Goal: Task Accomplishment & Management: Use online tool/utility

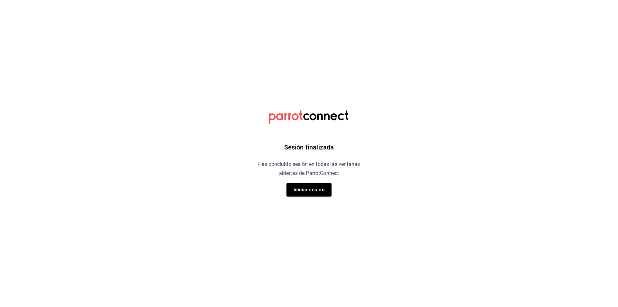
click at [308, 203] on div "Sesión finalizada Has concluido sesión en todas las ventanas abiertas de Parrot…" at bounding box center [309, 153] width 162 height 307
click at [313, 190] on button "Iniciar sesión" at bounding box center [308, 190] width 45 height 14
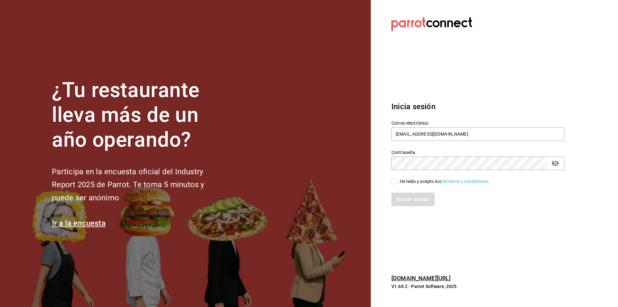
click at [397, 187] on div "Iniciar sesión" at bounding box center [474, 195] width 181 height 21
click at [396, 186] on div "Iniciar sesión" at bounding box center [474, 195] width 181 height 21
click at [394, 182] on input "He leído y acepto los Términos y condiciones." at bounding box center [394, 181] width 6 height 6
checkbox input "true"
click at [407, 208] on div "Inicia sesión Correo electrónico gerente.tiendamiramar@lapitzota.com Contraseña…" at bounding box center [477, 153] width 173 height 121
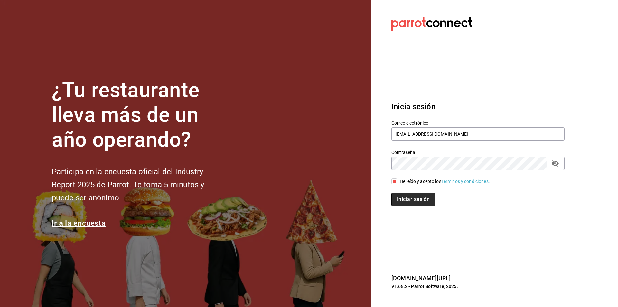
click at [409, 203] on button "Iniciar sesión" at bounding box center [413, 199] width 44 height 14
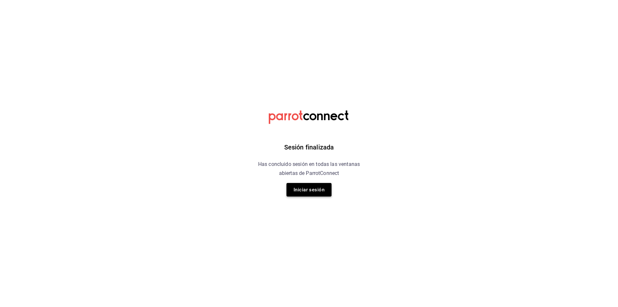
click at [321, 189] on button "Iniciar sesión" at bounding box center [308, 190] width 45 height 14
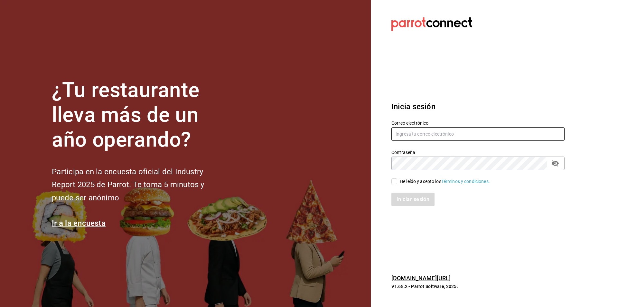
type input "gerente.tiendamiramar@lapitzota.com"
click at [396, 180] on input "He leído y acepto los Términos y condiciones." at bounding box center [394, 181] width 6 height 6
checkbox input "true"
click at [408, 200] on button "Iniciar sesión" at bounding box center [413, 199] width 44 height 14
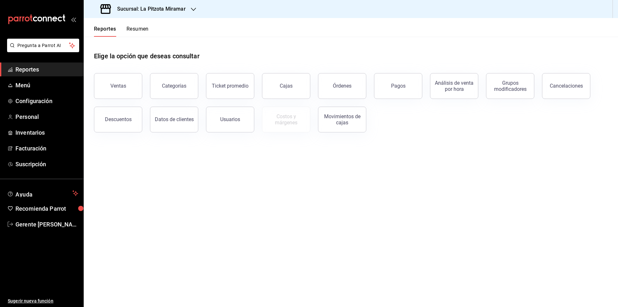
click at [140, 28] on button "Resumen" at bounding box center [137, 31] width 22 height 11
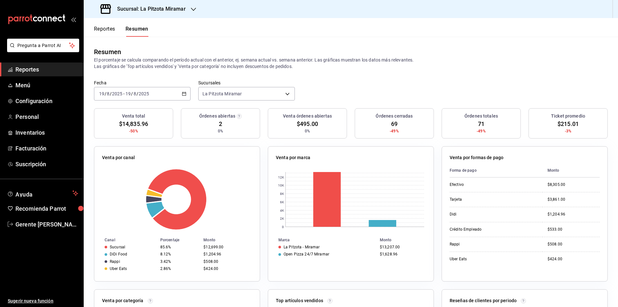
click at [187, 92] on div "[DATE] [DATE] - [DATE] [DATE]" at bounding box center [142, 94] width 97 height 14
click at [116, 187] on span "Rango de fechas" at bounding box center [124, 185] width 50 height 7
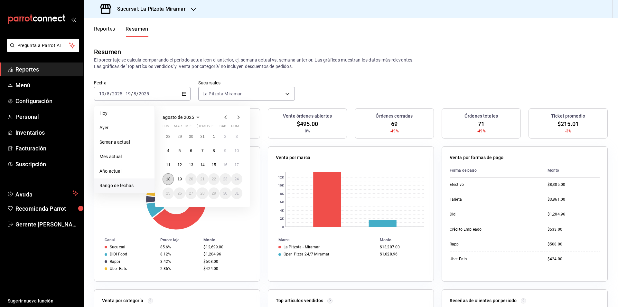
click at [169, 181] on abbr "18" at bounding box center [168, 179] width 4 height 5
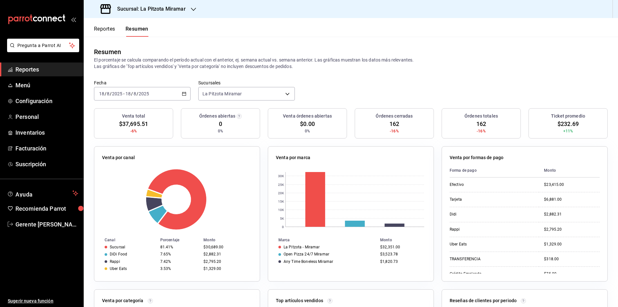
drag, startPoint x: 97, startPoint y: 23, endPoint x: 100, endPoint y: 31, distance: 8.1
click at [98, 25] on div "Reportes Resumen" at bounding box center [116, 27] width 65 height 19
click at [104, 32] on button "Reportes" at bounding box center [104, 31] width 21 height 11
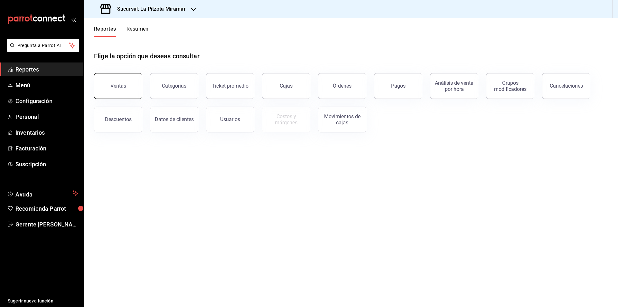
click at [113, 81] on button "Ventas" at bounding box center [118, 86] width 48 height 26
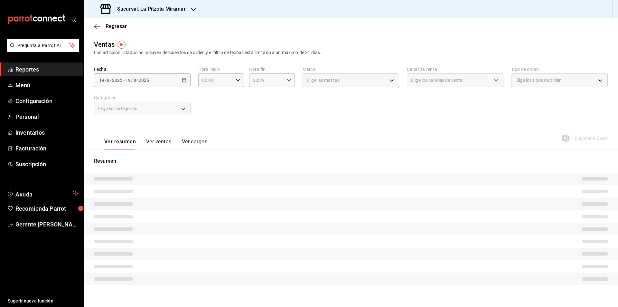
click at [180, 82] on div "[DATE] [DATE] - [DATE] [DATE]" at bounding box center [142, 80] width 97 height 14
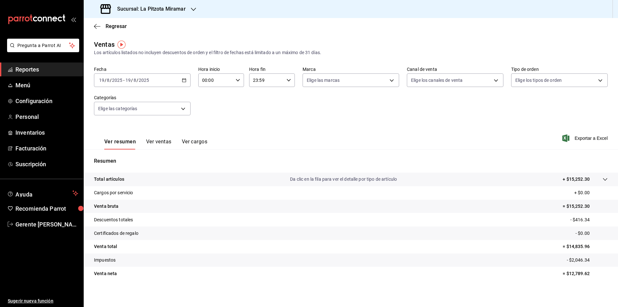
click at [182, 78] on div "[DATE] [DATE] - [DATE] [DATE]" at bounding box center [142, 80] width 97 height 14
click at [132, 157] on span "Rango de fechas" at bounding box center [124, 157] width 50 height 7
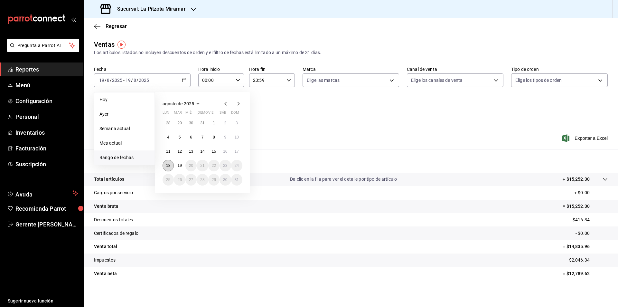
click at [169, 165] on abbr "18" at bounding box center [168, 165] width 4 height 5
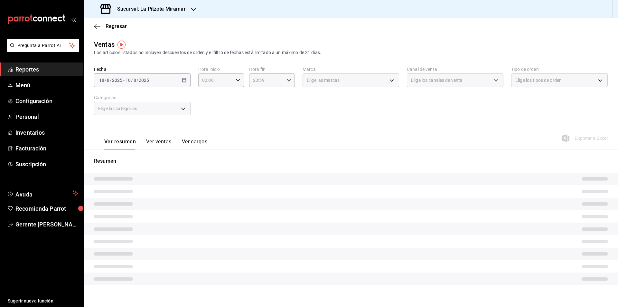
click at [169, 165] on div "Resumen" at bounding box center [351, 224] width 534 height 135
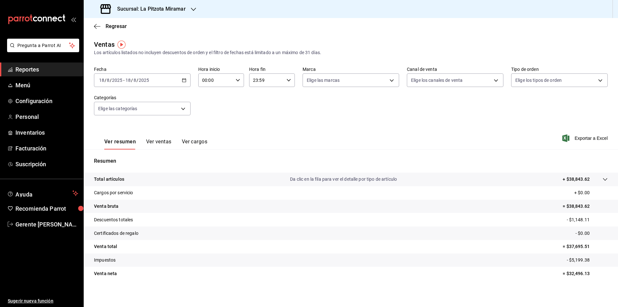
click at [255, 103] on div "Fecha 2025-08-18 18 / 8 / 2025 - 2025-08-18 18 / 8 / 2025 Hora inicio 00:00 Hor…" at bounding box center [350, 94] width 513 height 57
click at [162, 142] on button "Ver ventas" at bounding box center [158, 143] width 25 height 11
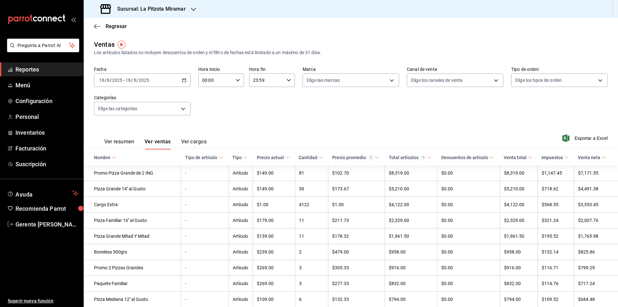
click at [94, 29] on div "Regresar" at bounding box center [351, 26] width 534 height 16
click at [98, 24] on icon "button" at bounding box center [97, 26] width 6 height 6
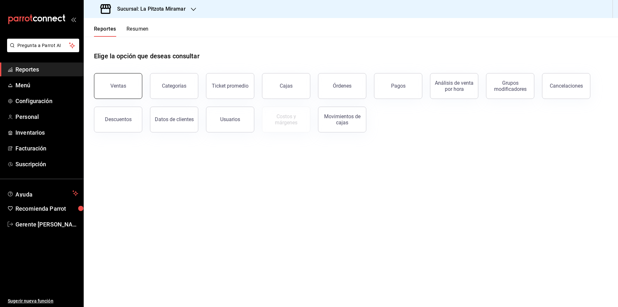
click at [115, 91] on button "Ventas" at bounding box center [118, 86] width 48 height 26
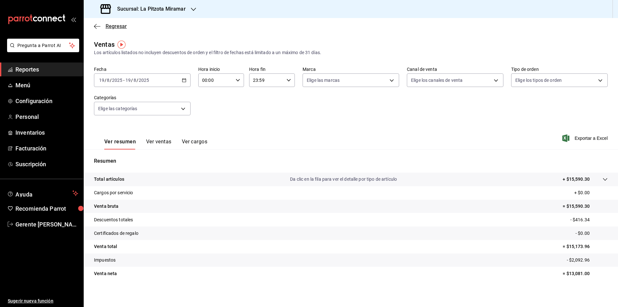
click at [97, 24] on icon "button" at bounding box center [97, 26] width 6 height 6
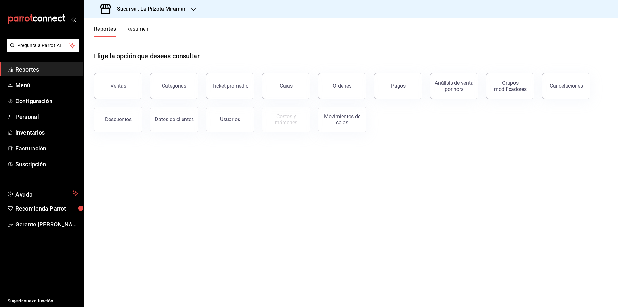
click at [142, 29] on button "Resumen" at bounding box center [137, 31] width 22 height 11
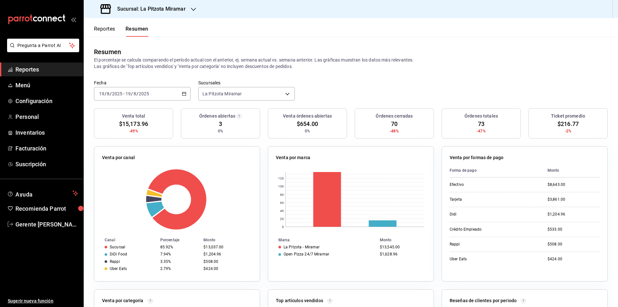
click at [182, 93] on icon "button" at bounding box center [184, 93] width 5 height 5
click at [124, 180] on li "Rango de fechas" at bounding box center [124, 185] width 60 height 14
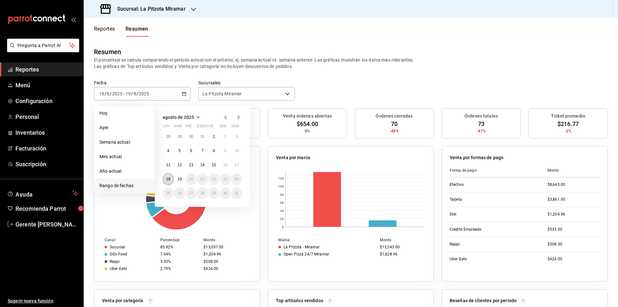
click at [170, 179] on abbr "18" at bounding box center [168, 179] width 4 height 5
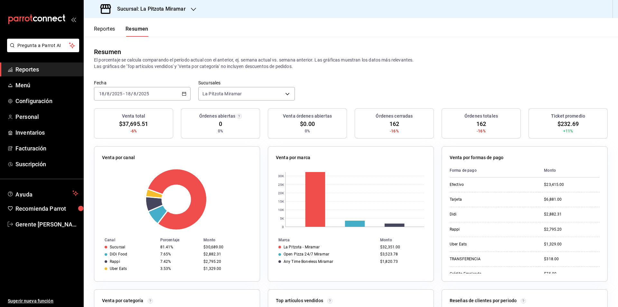
click at [184, 93] on icon "button" at bounding box center [184, 93] width 5 height 5
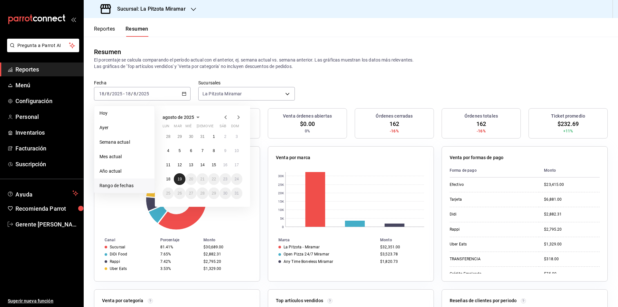
click at [182, 179] on button "19" at bounding box center [179, 179] width 11 height 12
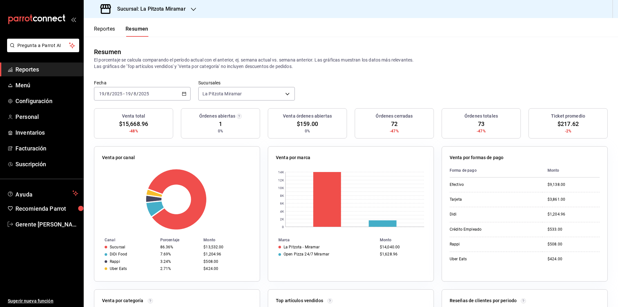
click at [182, 90] on div "[DATE] [DATE] - [DATE] [DATE]" at bounding box center [142, 94] width 97 height 14
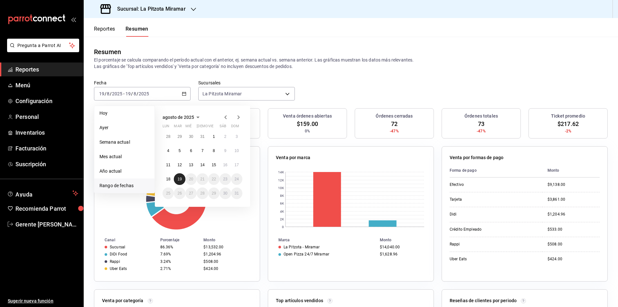
click at [182, 180] on button "19" at bounding box center [179, 179] width 11 height 12
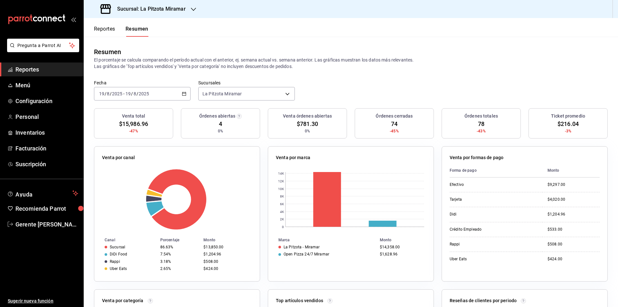
click at [179, 91] on div "[DATE] [DATE] - [DATE] [DATE]" at bounding box center [142, 94] width 97 height 14
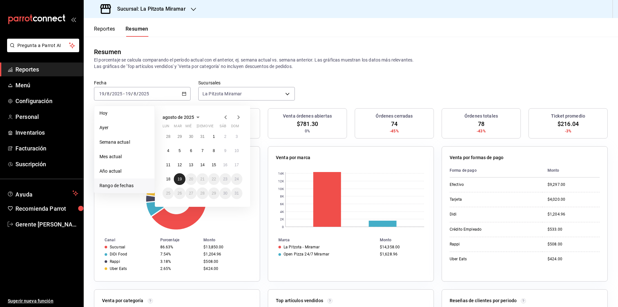
click at [175, 178] on button "19" at bounding box center [179, 179] width 11 height 12
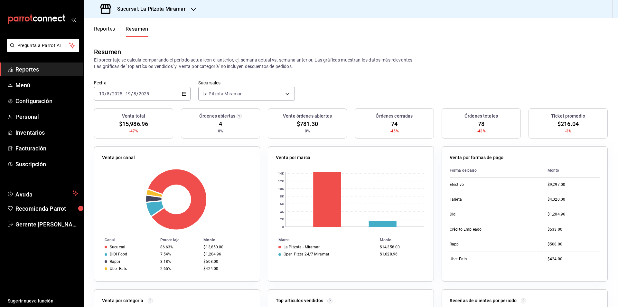
click at [180, 96] on div "[DATE] [DATE] - [DATE] [DATE]" at bounding box center [142, 94] width 97 height 14
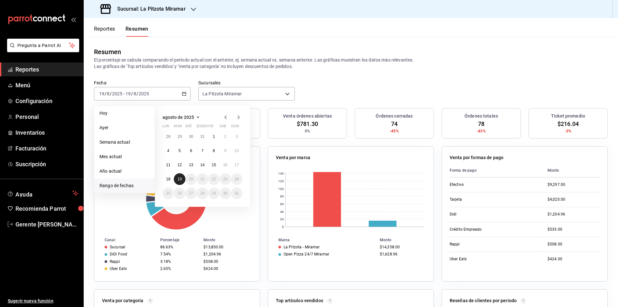
click at [180, 181] on abbr "19" at bounding box center [179, 179] width 4 height 5
drag, startPoint x: 180, startPoint y: 181, endPoint x: 176, endPoint y: 190, distance: 9.0
click at [178, 181] on button "19" at bounding box center [179, 179] width 11 height 12
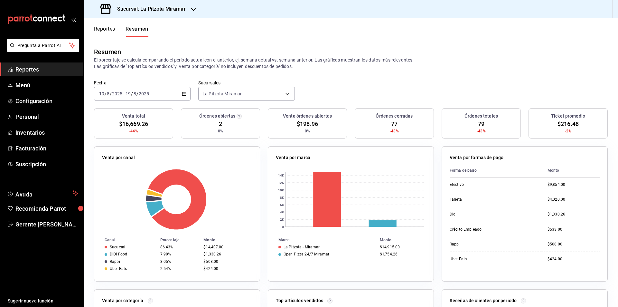
click at [177, 97] on div "[DATE] [DATE] - [DATE] [DATE]" at bounding box center [142, 94] width 97 height 14
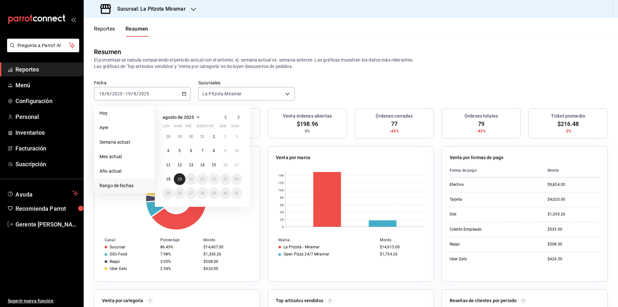
click at [180, 176] on button "19" at bounding box center [179, 179] width 11 height 12
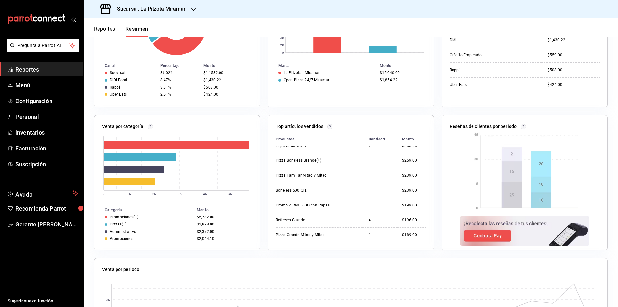
scroll to position [13, 0]
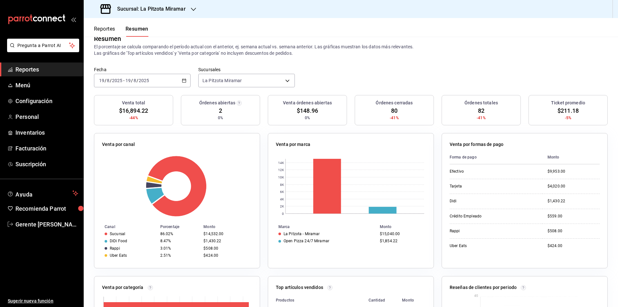
click at [182, 80] on \(Stroke\) "button" at bounding box center [184, 81] width 4 height 4
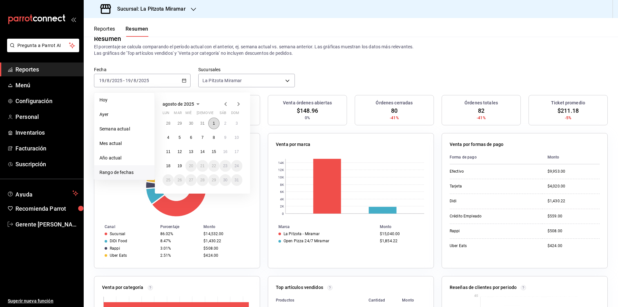
click at [213, 123] on abbr "1" at bounding box center [214, 123] width 2 height 5
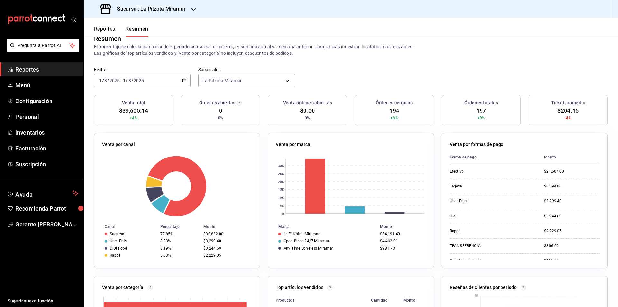
click at [182, 82] on icon "button" at bounding box center [184, 80] width 5 height 5
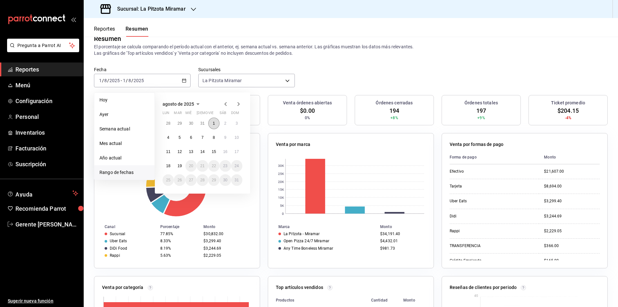
click at [211, 124] on button "1" at bounding box center [213, 123] width 11 height 12
click at [178, 168] on abbr "19" at bounding box center [179, 165] width 4 height 5
click at [178, 168] on div at bounding box center [177, 185] width 150 height 61
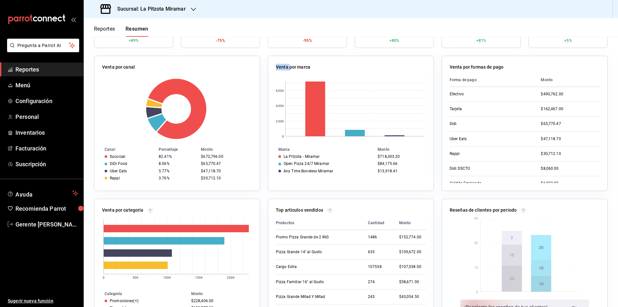
scroll to position [31, 0]
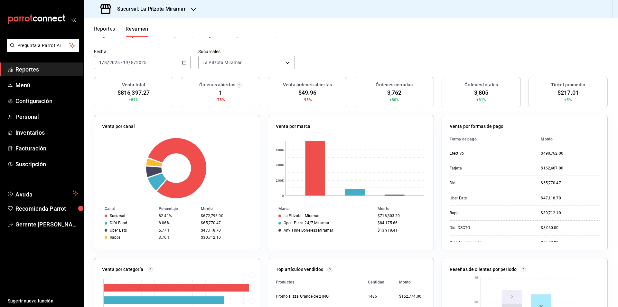
click at [175, 66] on div "2025-08-01 1 / 8 / 2025 - 2025-08-19 19 / 8 / 2025" at bounding box center [142, 63] width 97 height 14
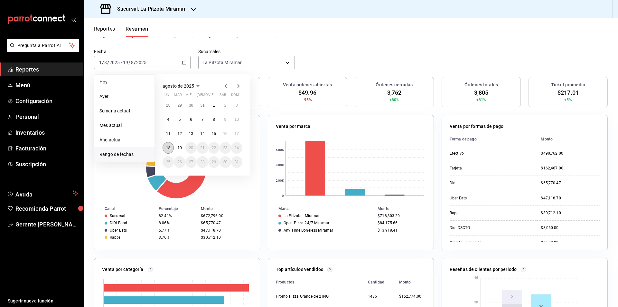
click at [171, 148] on button "18" at bounding box center [167, 148] width 11 height 12
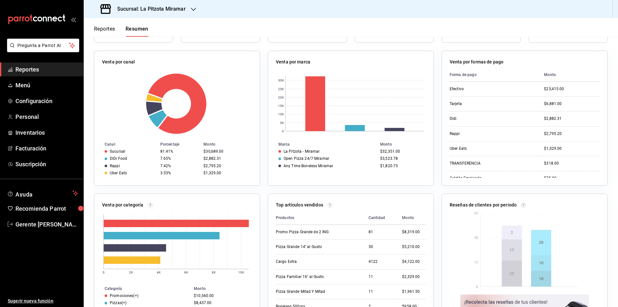
scroll to position [0, 0]
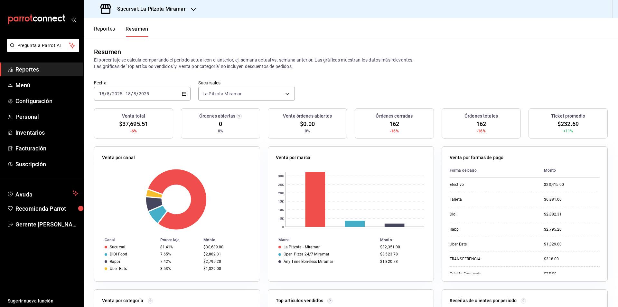
click at [178, 91] on div "2025-08-18 18 / 8 / 2025 - 2025-08-18 18 / 8 / 2025" at bounding box center [142, 94] width 97 height 14
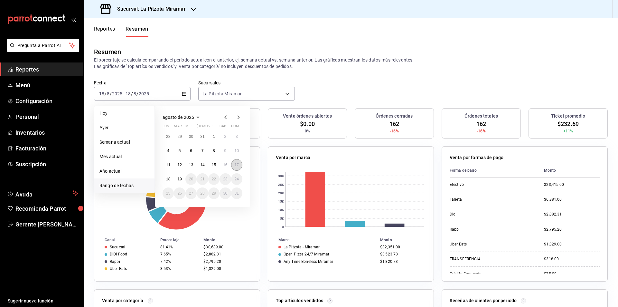
click at [235, 165] on abbr "17" at bounding box center [237, 164] width 4 height 5
click at [234, 165] on button "17" at bounding box center [236, 165] width 11 height 12
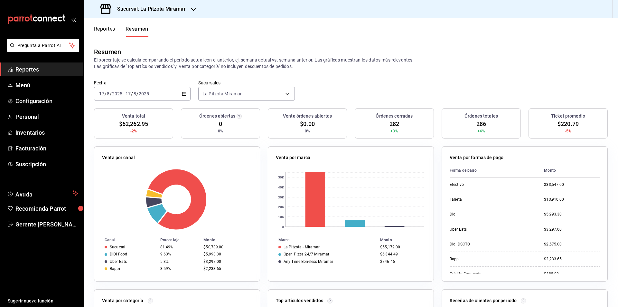
click at [183, 98] on div "2025-08-17 17 / 8 / 2025 - 2025-08-17 17 / 8 / 2025" at bounding box center [142, 94] width 97 height 14
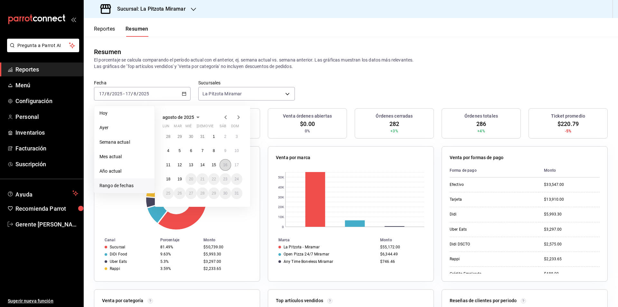
click at [225, 163] on abbr "16" at bounding box center [225, 164] width 4 height 5
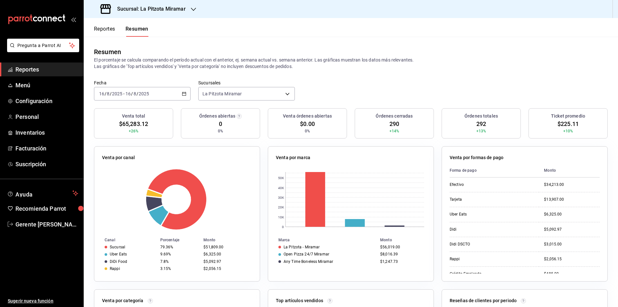
click at [185, 95] on \(Stroke\) "button" at bounding box center [184, 94] width 4 height 4
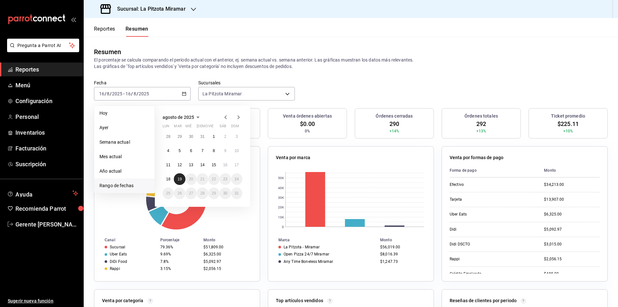
click at [180, 178] on abbr "19" at bounding box center [179, 179] width 4 height 5
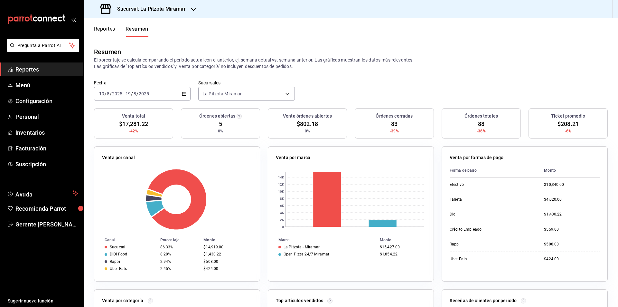
click at [174, 104] on div "Fecha 2025-08-19 19 / 8 / 2025 - 2025-08-19 19 / 8 / 2025 Sucursales La Pitzota…" at bounding box center [351, 94] width 534 height 28
click at [186, 103] on div "Fecha 2025-08-19 19 / 8 / 2025 - 2025-08-19 19 / 8 / 2025 Sucursales La Pitzota…" at bounding box center [351, 94] width 534 height 28
click at [186, 93] on div "[DATE] [DATE] - [DATE] [DATE]" at bounding box center [142, 94] width 97 height 14
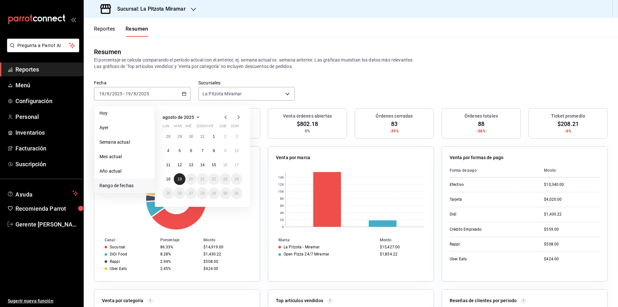
click at [178, 178] on abbr "19" at bounding box center [179, 179] width 4 height 5
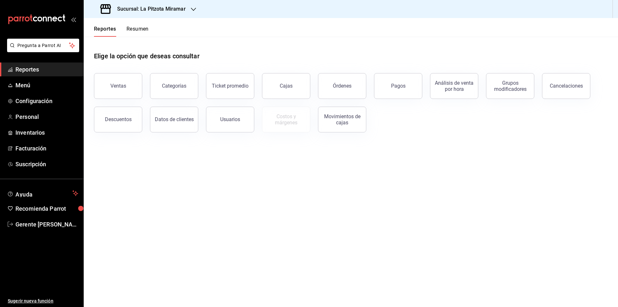
click at [140, 31] on button "Resumen" at bounding box center [137, 31] width 22 height 11
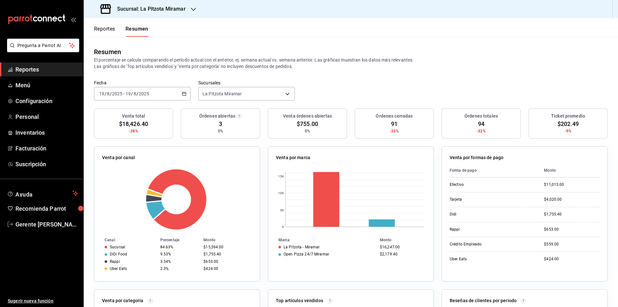
click at [182, 95] on \(Stroke\) "button" at bounding box center [184, 94] width 4 height 4
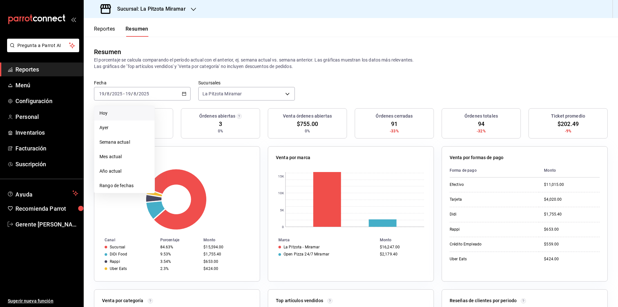
click at [135, 115] on span "Hoy" at bounding box center [124, 113] width 50 height 7
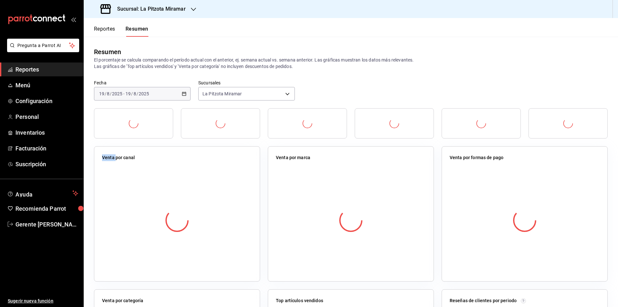
click at [135, 115] on div at bounding box center [134, 123] width 10 height 19
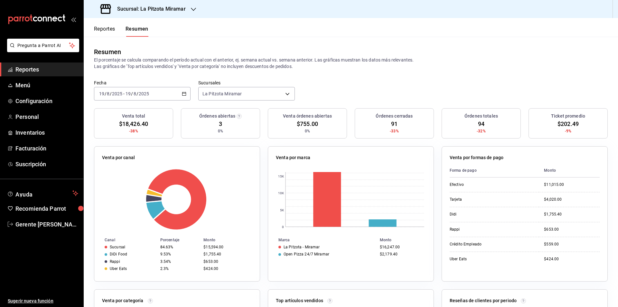
click at [178, 92] on div "[DATE] [DATE] - [DATE] [DATE]" at bounding box center [142, 94] width 97 height 14
click at [146, 177] on li "Año actual" at bounding box center [124, 171] width 60 height 14
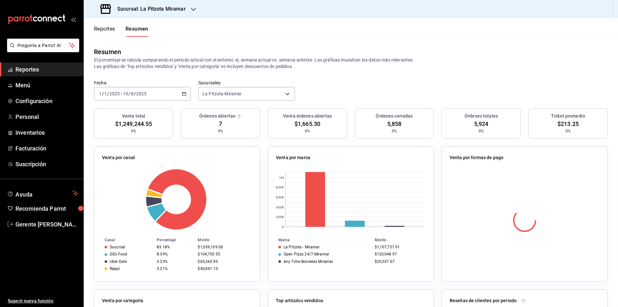
click at [186, 91] on div "[DATE] [DATE] - [DATE] [DATE]" at bounding box center [142, 94] width 97 height 14
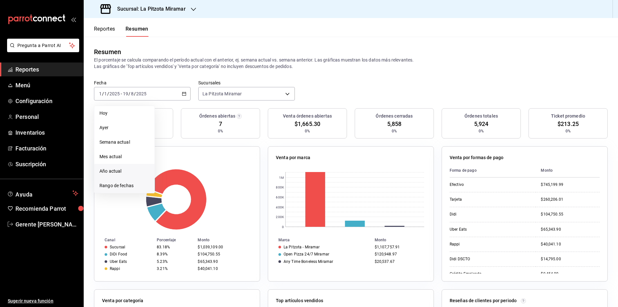
click at [138, 185] on span "Rango de fechas" at bounding box center [124, 185] width 50 height 7
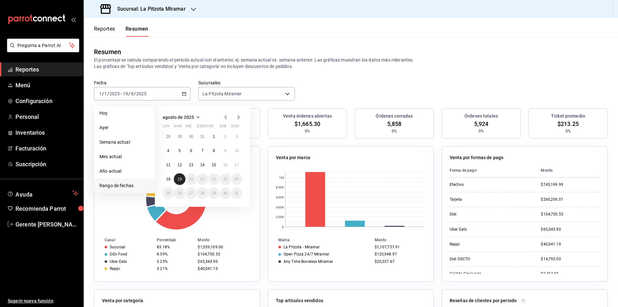
click at [178, 184] on button "19" at bounding box center [179, 179] width 11 height 12
